Goal: Information Seeking & Learning: Find specific fact

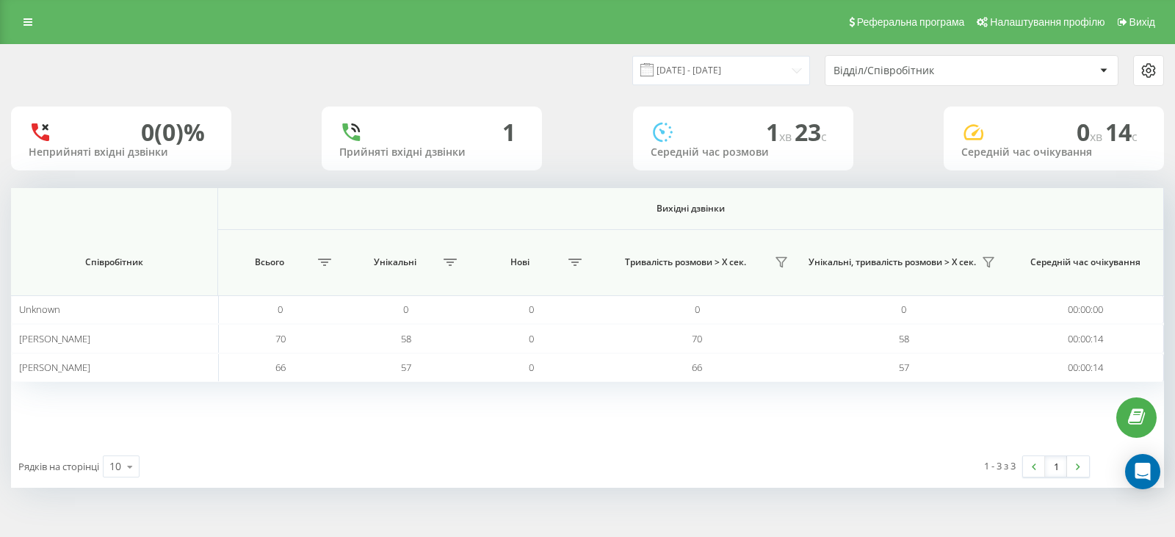
drag, startPoint x: 18, startPoint y: 23, endPoint x: 58, endPoint y: 58, distance: 53.0
click at [18, 23] on link at bounding box center [28, 22] width 26 height 21
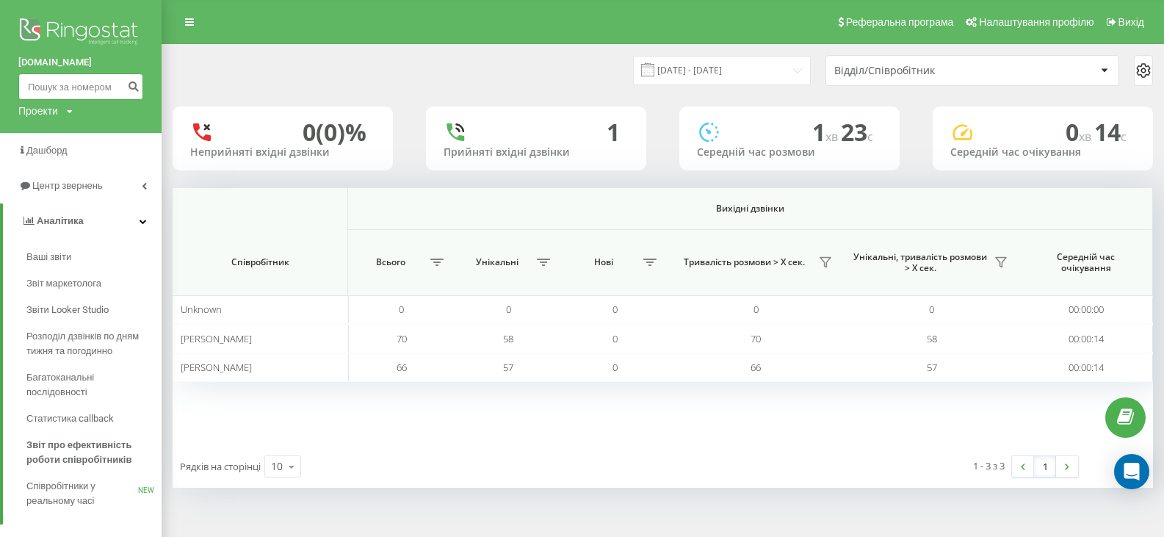
paste input "0979782832"
type input "0979782832"
click at [130, 87] on icon "submit" at bounding box center [133, 84] width 12 height 9
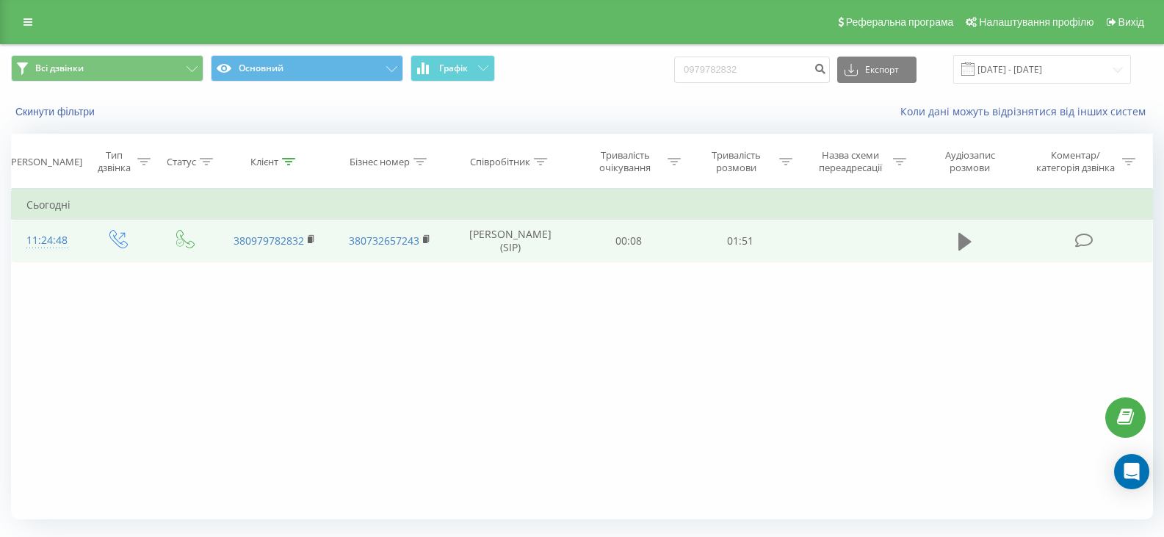
click at [969, 247] on icon at bounding box center [964, 241] width 13 height 21
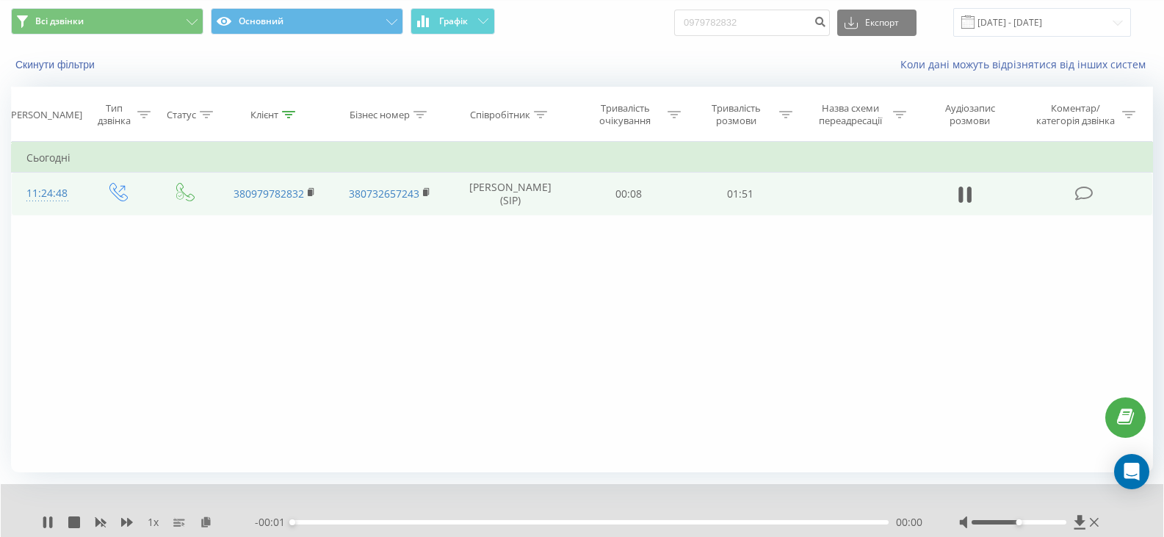
scroll to position [94, 0]
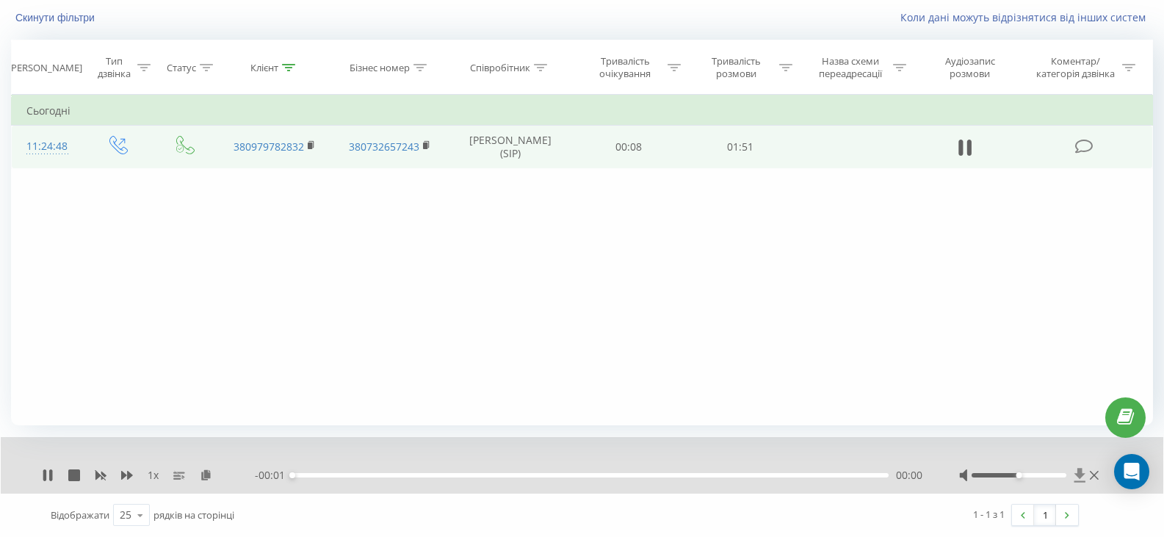
click at [1083, 471] on icon at bounding box center [1079, 475] width 12 height 15
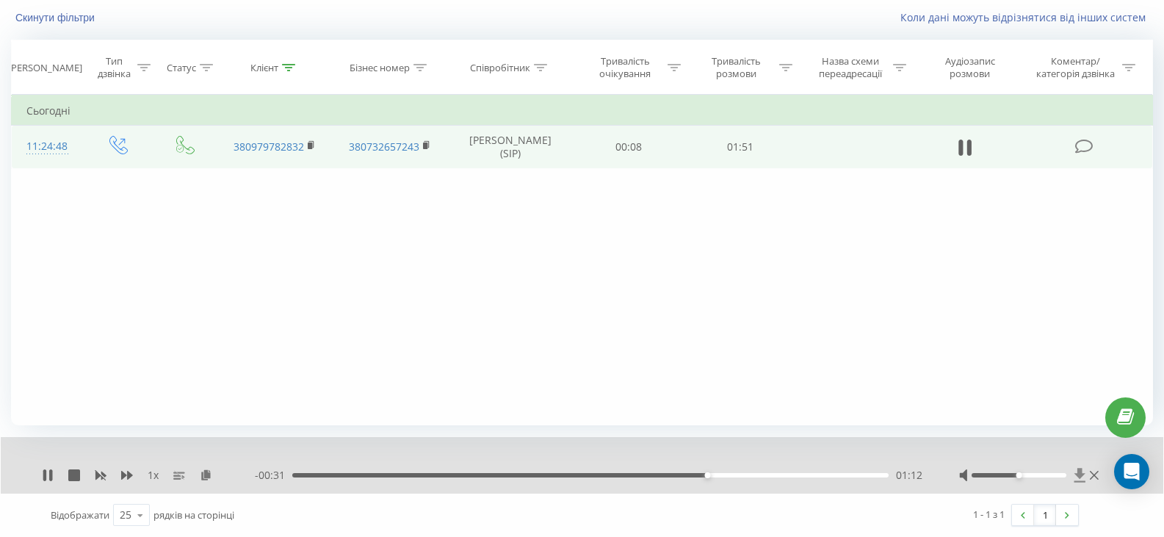
click at [1081, 473] on icon at bounding box center [1079, 475] width 11 height 14
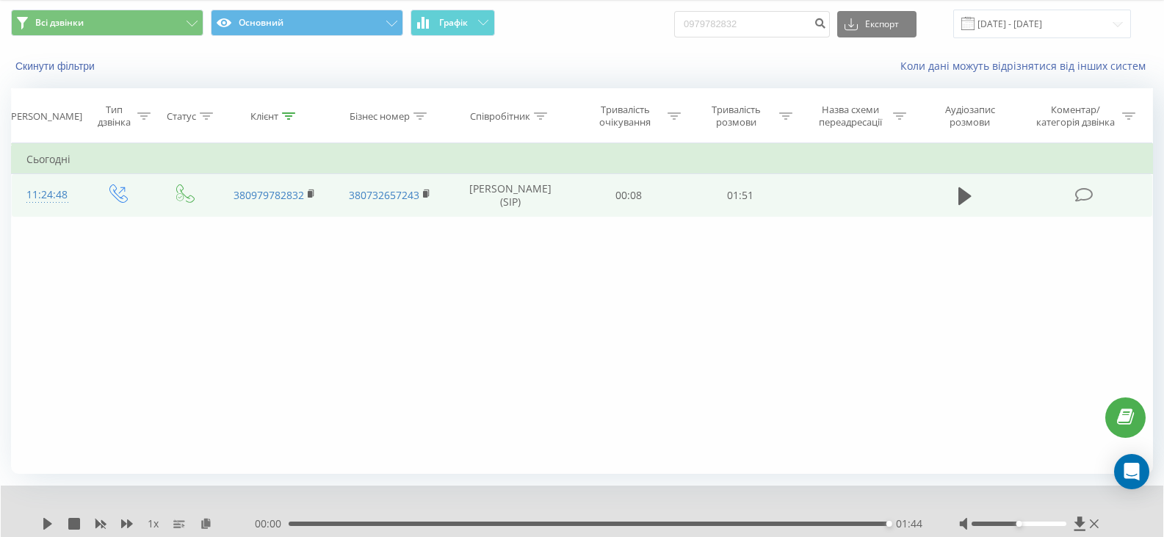
scroll to position [0, 0]
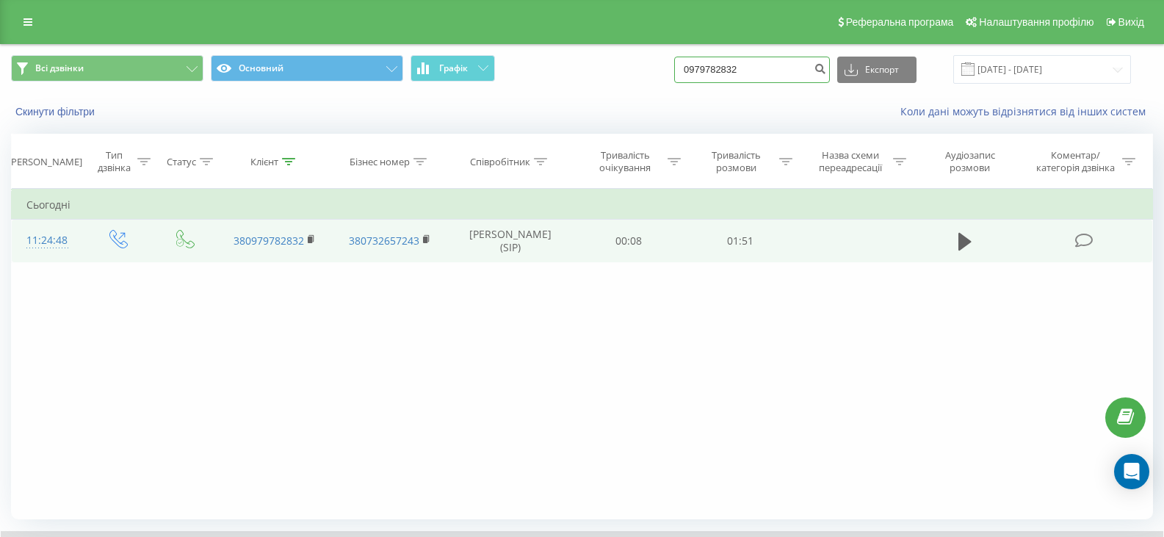
drag, startPoint x: 774, startPoint y: 62, endPoint x: 697, endPoint y: 64, distance: 77.1
click at [697, 64] on input "0979782832" at bounding box center [752, 70] width 156 height 26
paste input "9 423-78-31"
type input "099 423-78-31"
click at [826, 68] on icon "submit" at bounding box center [819, 66] width 12 height 9
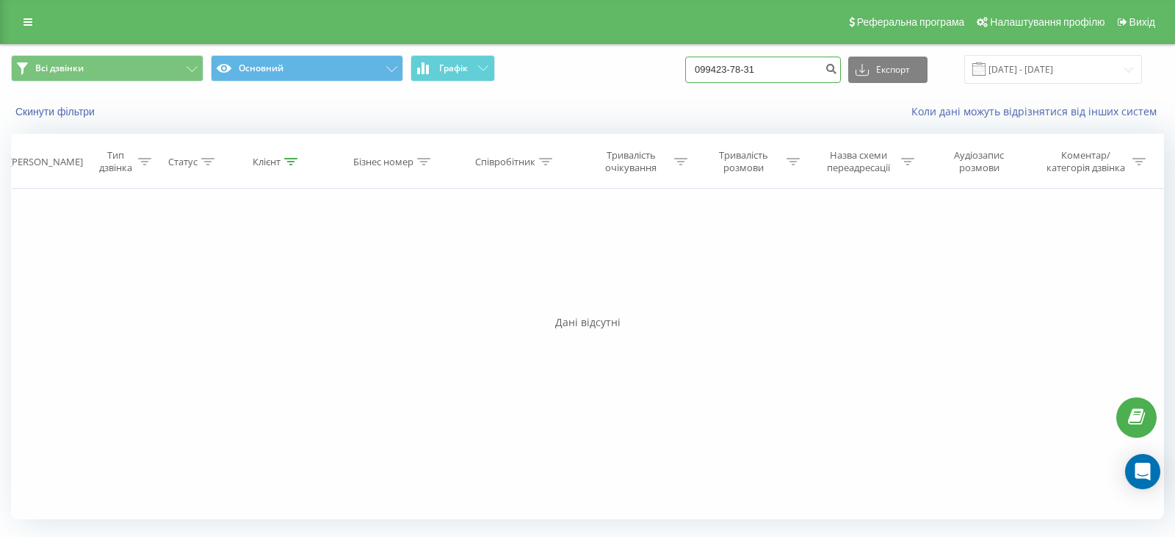
click at [761, 69] on input "099423-78-31" at bounding box center [763, 70] width 156 height 26
click at [742, 70] on input "099423-7831" at bounding box center [763, 70] width 156 height 26
click at [745, 68] on input "099423-7831" at bounding box center [763, 70] width 156 height 26
type input "0994237831"
click at [837, 70] on icon "submit" at bounding box center [830, 66] width 12 height 9
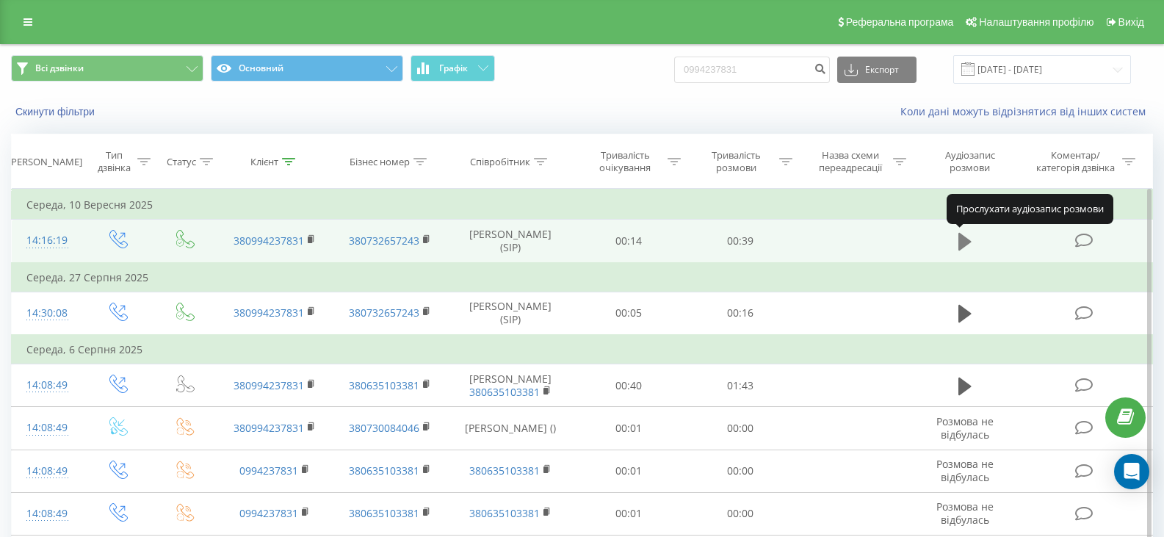
click at [963, 239] on icon at bounding box center [964, 242] width 13 height 18
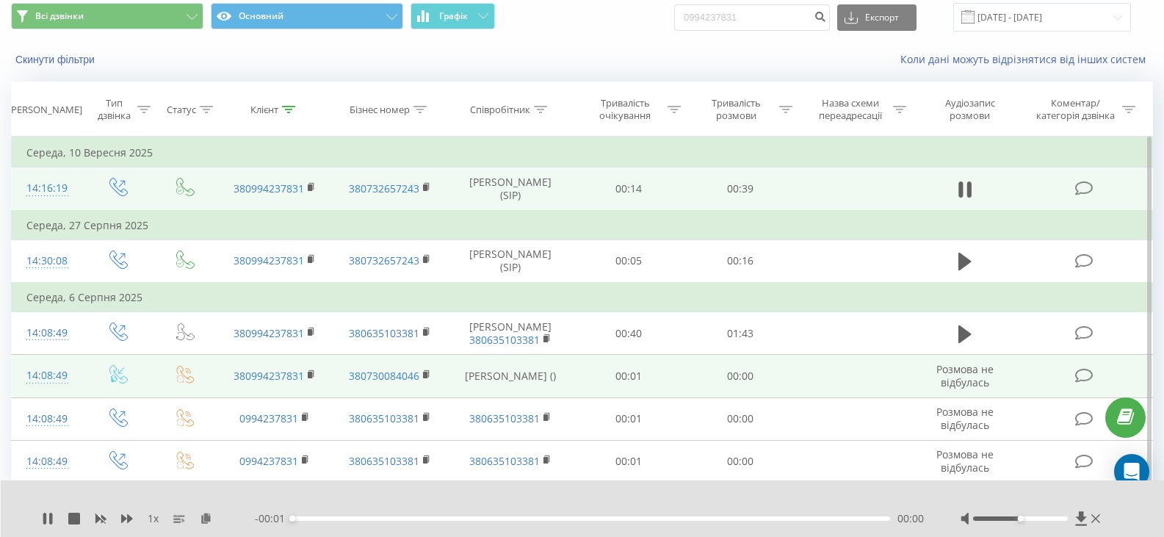
scroll to position [73, 0]
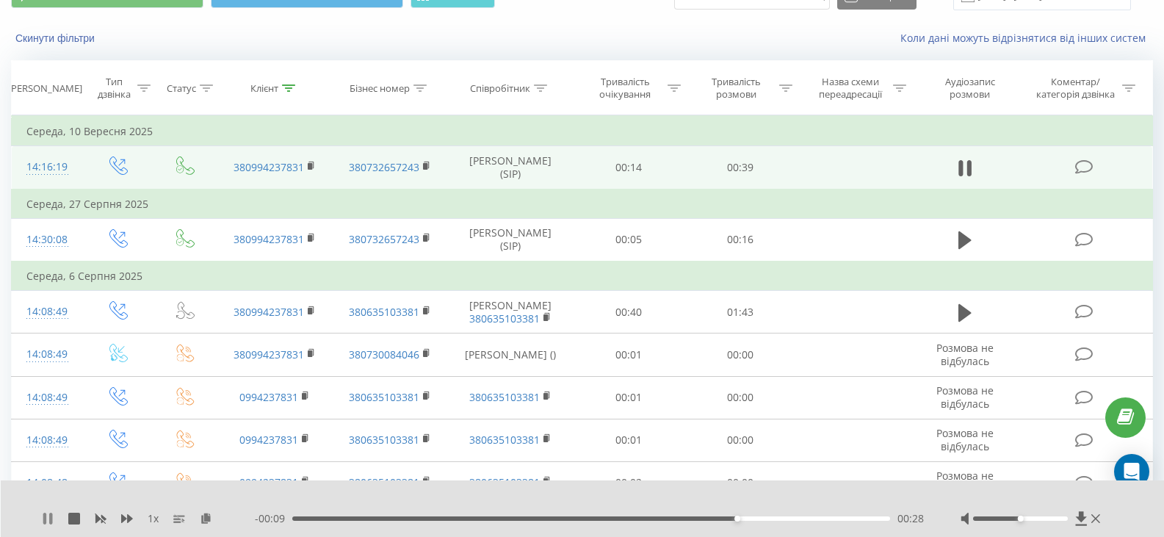
click at [48, 521] on icon at bounding box center [48, 518] width 12 height 12
